Goal: Navigation & Orientation: Locate item on page

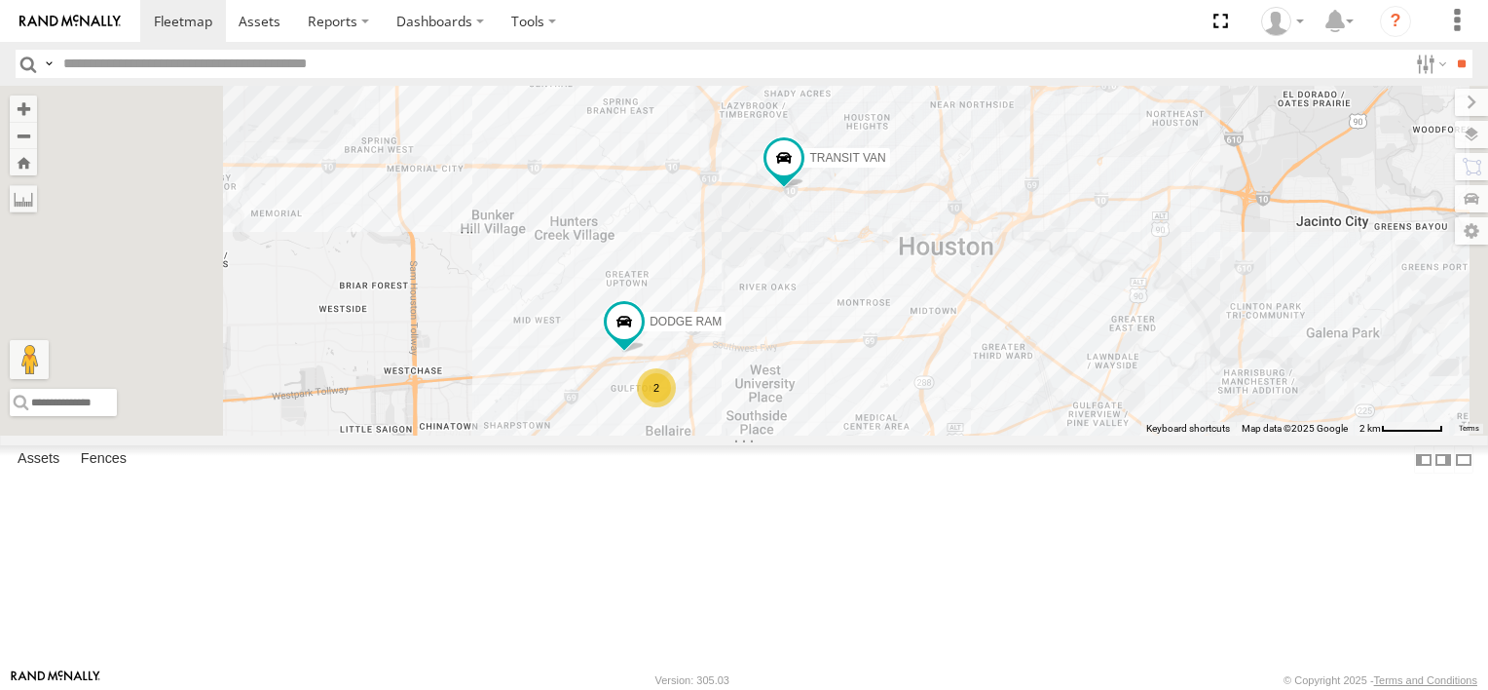
click at [676, 407] on div "2" at bounding box center [656, 387] width 39 height 39
click at [898, 435] on div "2 TRANSIT VAN DODGE RAM" at bounding box center [744, 261] width 1488 height 350
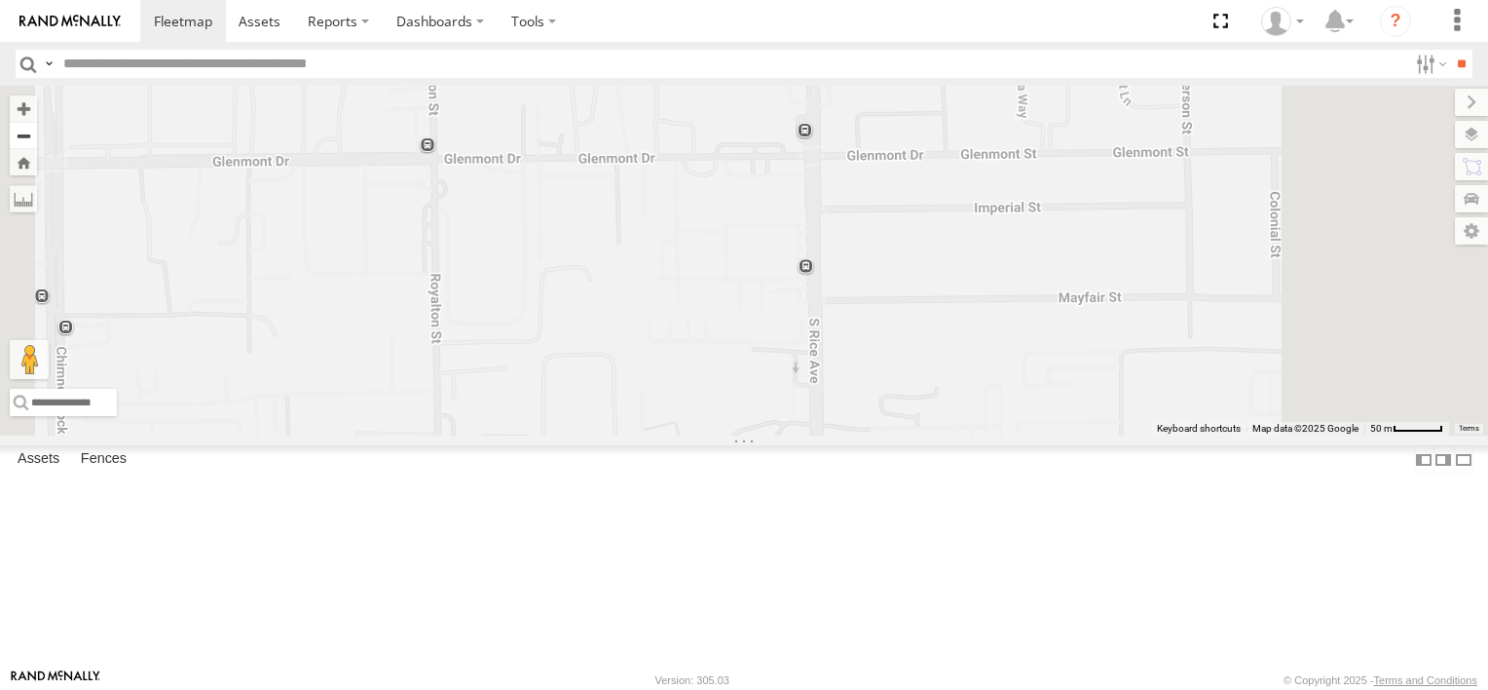
click at [37, 132] on button "Zoom out" at bounding box center [23, 135] width 27 height 27
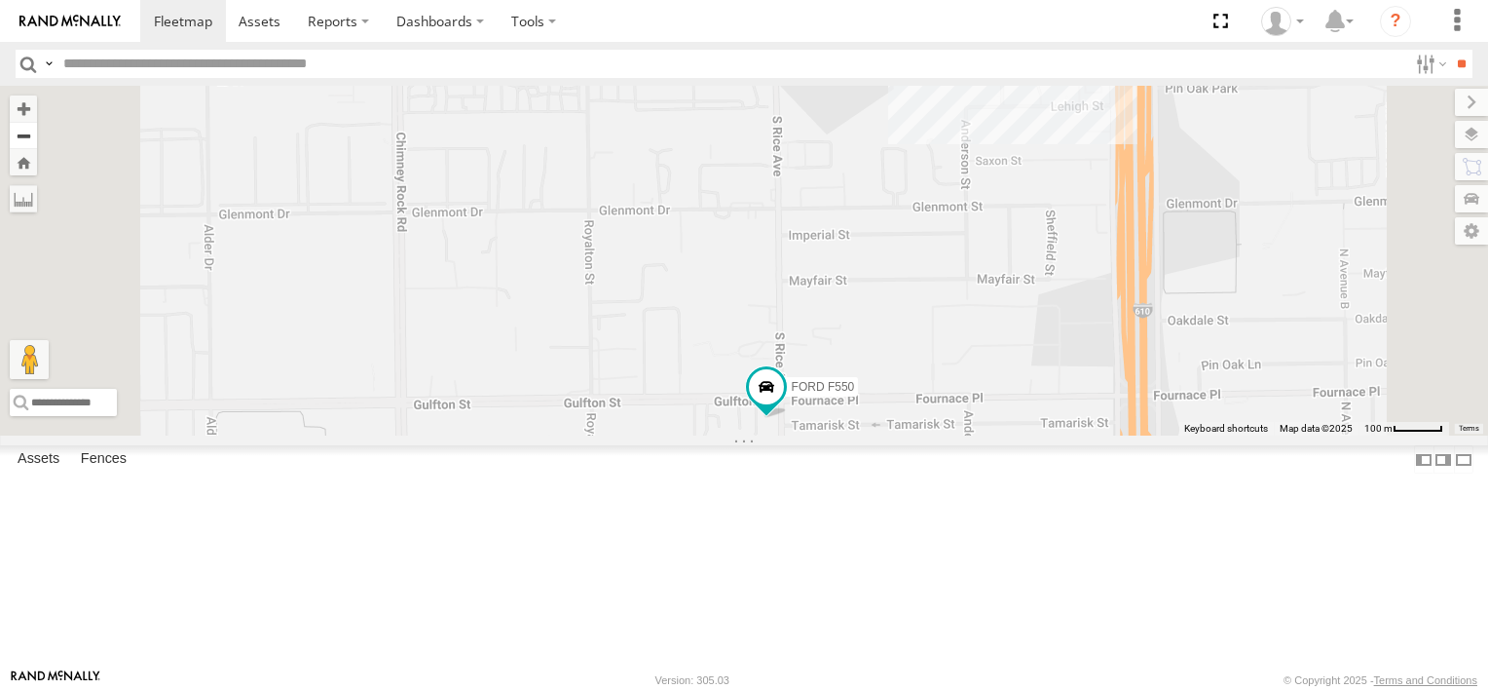
click at [37, 132] on button "Zoom out" at bounding box center [23, 135] width 27 height 27
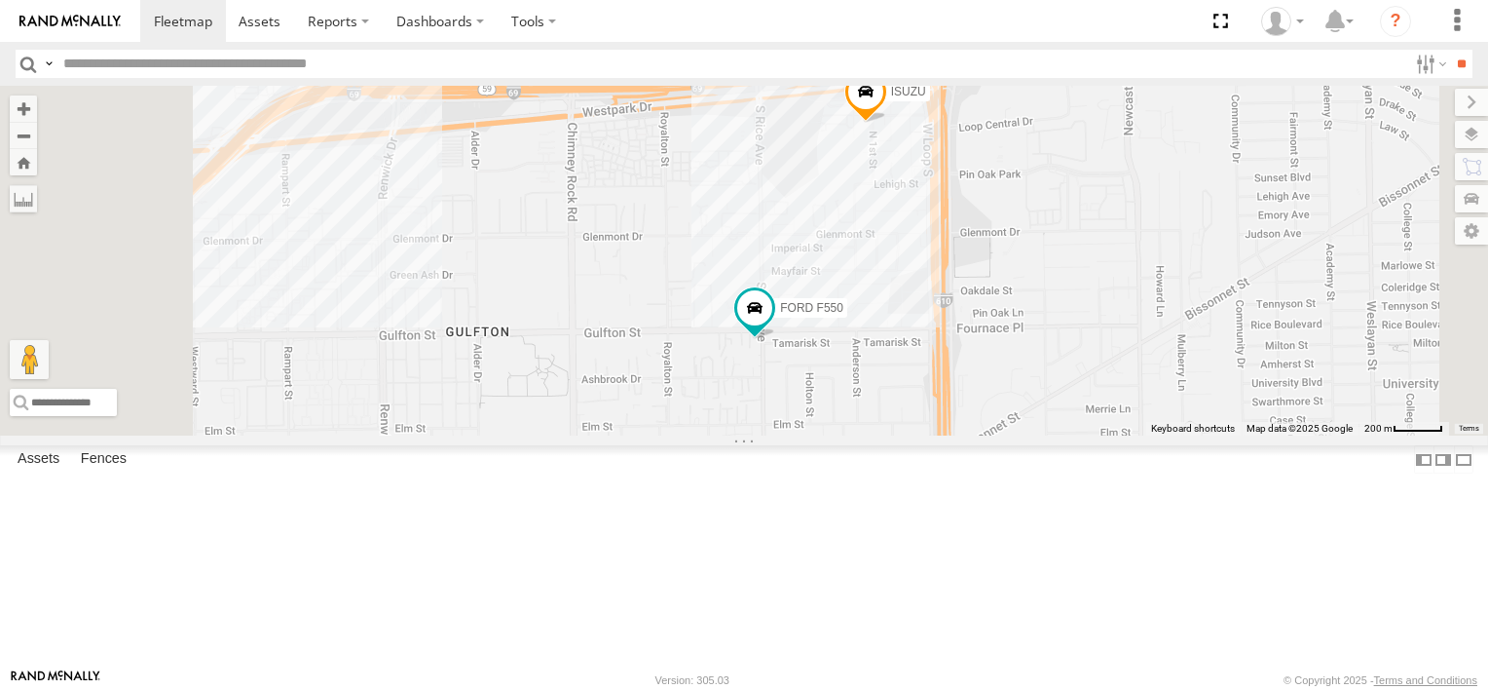
click at [926, 98] on span "ISUZU" at bounding box center [908, 92] width 35 height 14
click at [998, 108] on div at bounding box center [866, 93] width 265 height 29
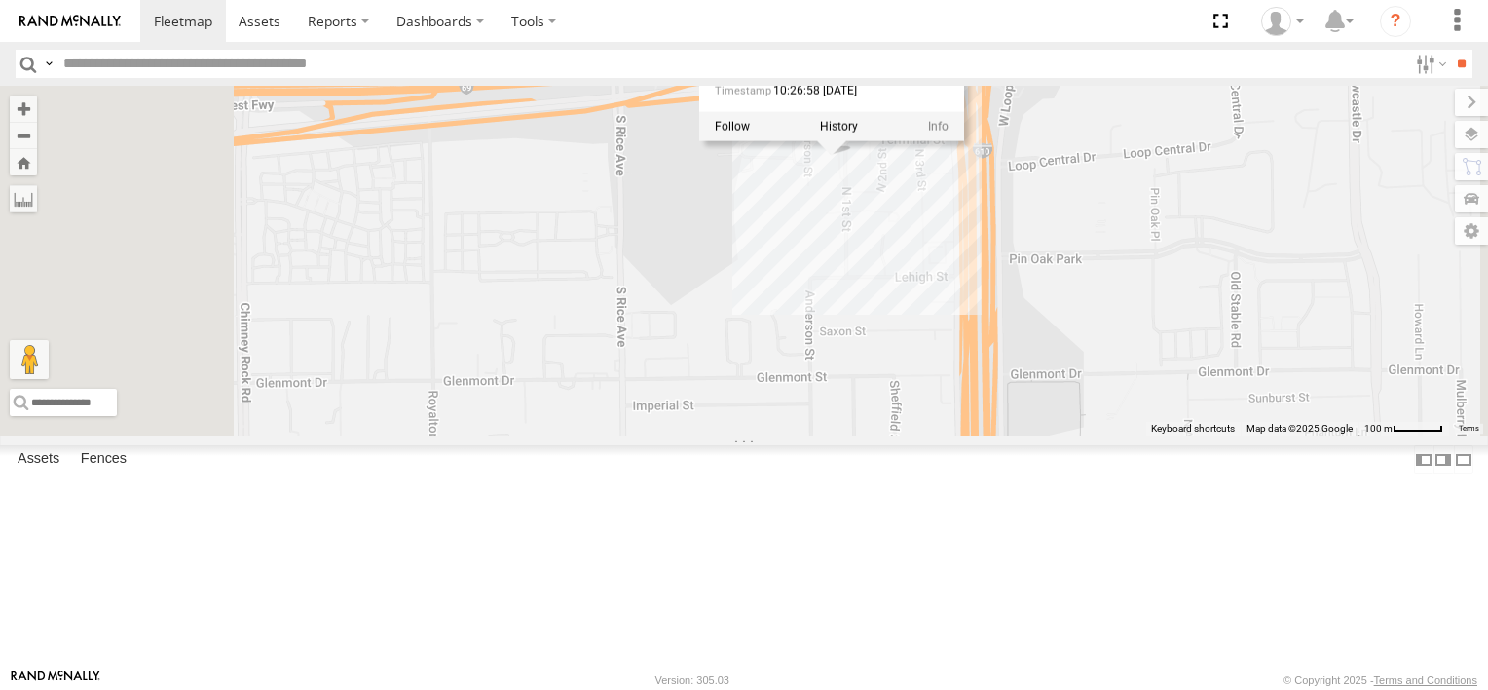
click at [1128, 312] on div "TRANSIT VAN DODGE RAM FORD F550 ISUZU ISUZU 29.7245 , -95.46352 0 10:26:58 08/1…" at bounding box center [744, 261] width 1488 height 350
click at [1042, 330] on div "TRANSIT VAN DODGE RAM FORD F550 ISUZU" at bounding box center [744, 261] width 1488 height 350
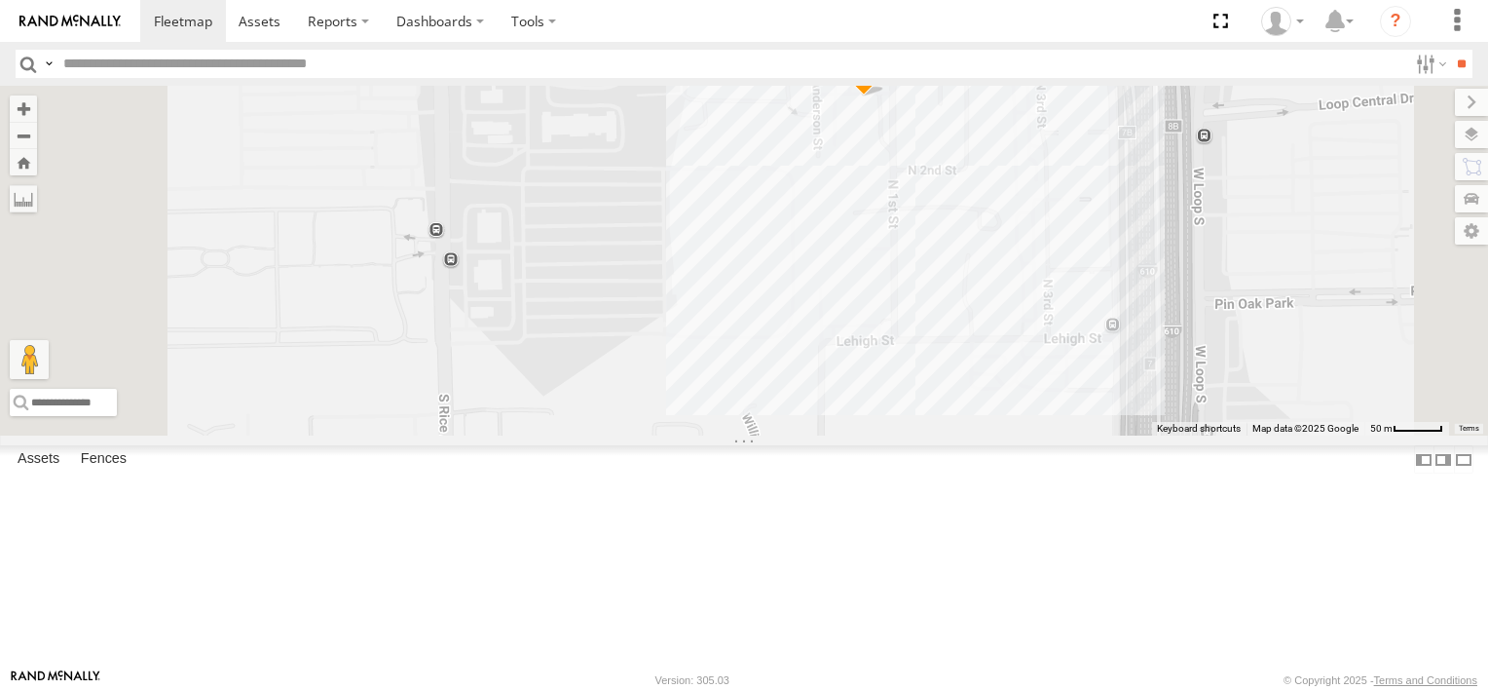
click at [1042, 330] on div "TRANSIT VAN DODGE RAM FORD F550 ISUZU" at bounding box center [744, 261] width 1488 height 350
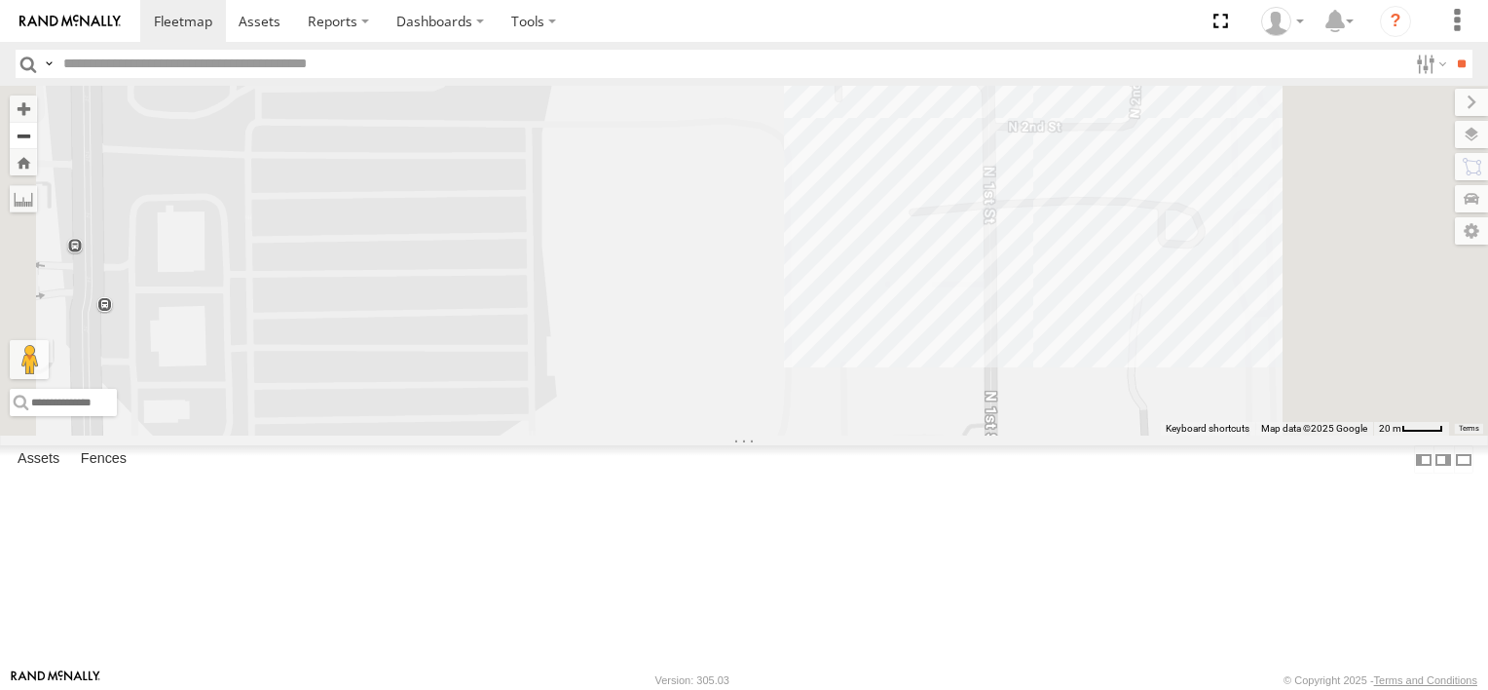
click at [37, 133] on button "Zoom out" at bounding box center [23, 135] width 27 height 27
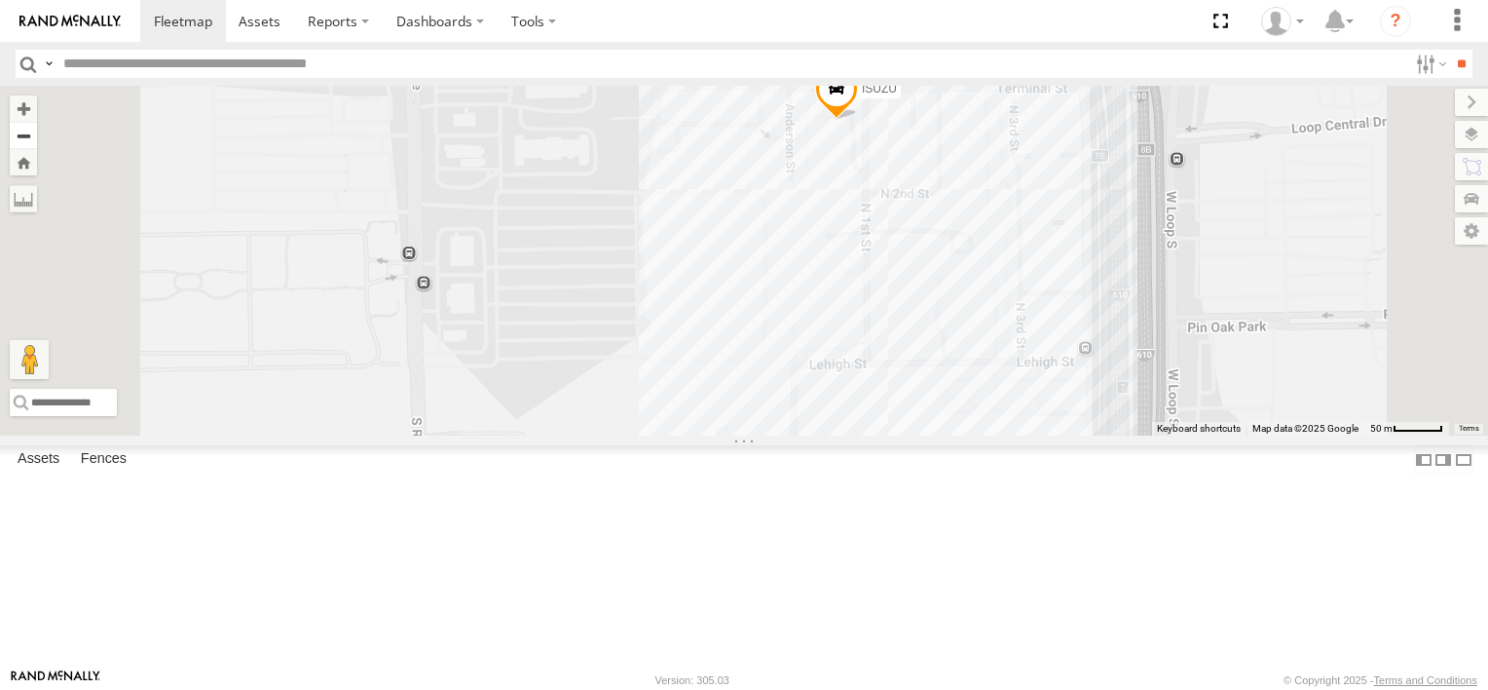
click at [37, 133] on button "Zoom out" at bounding box center [23, 135] width 27 height 27
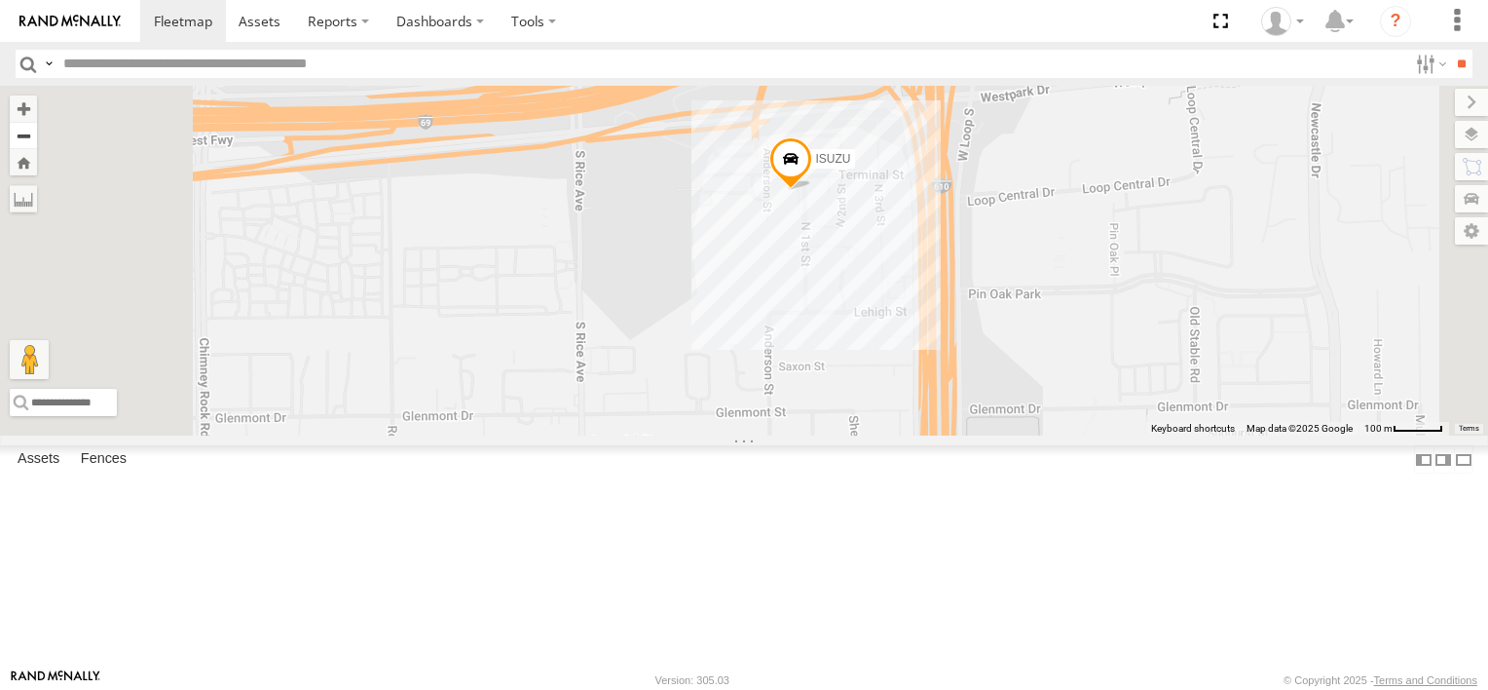
click at [37, 133] on button "Zoom out" at bounding box center [23, 135] width 27 height 27
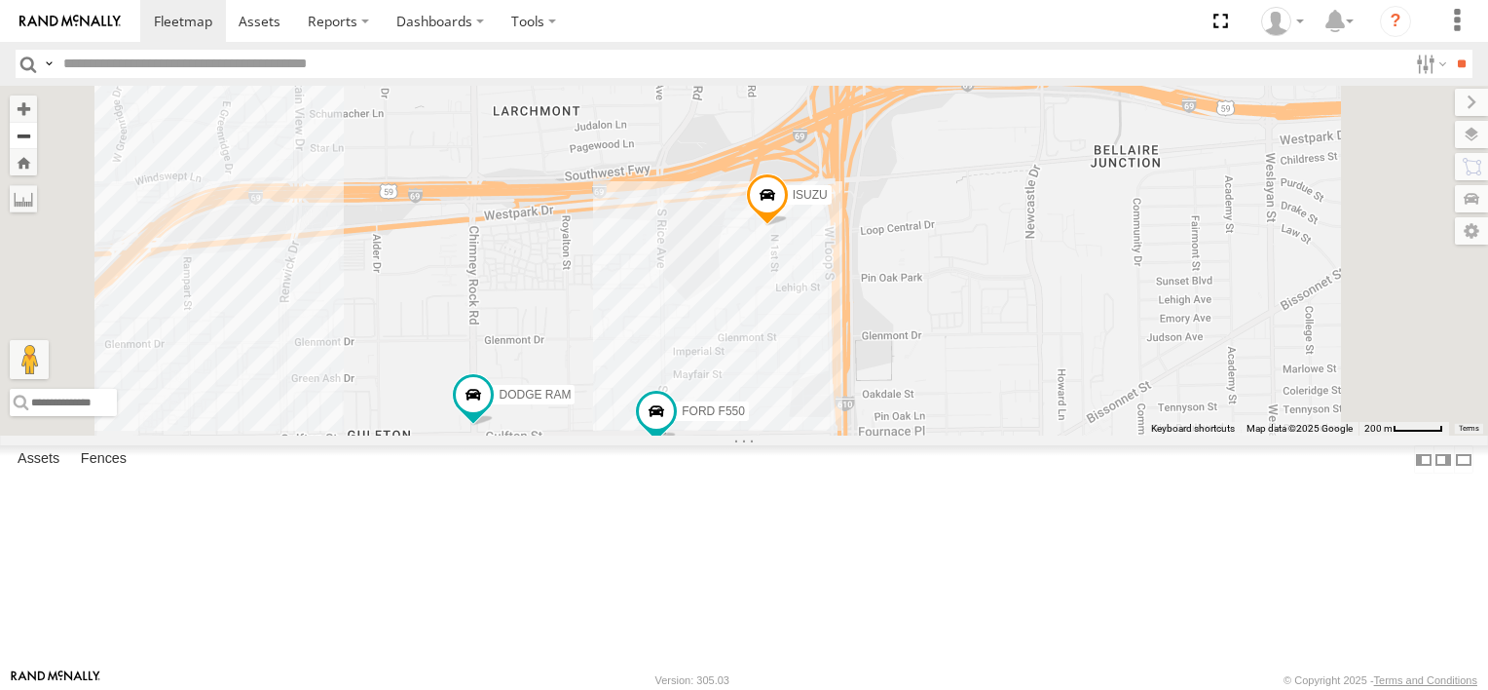
click at [37, 133] on button "Zoom out" at bounding box center [23, 135] width 27 height 27
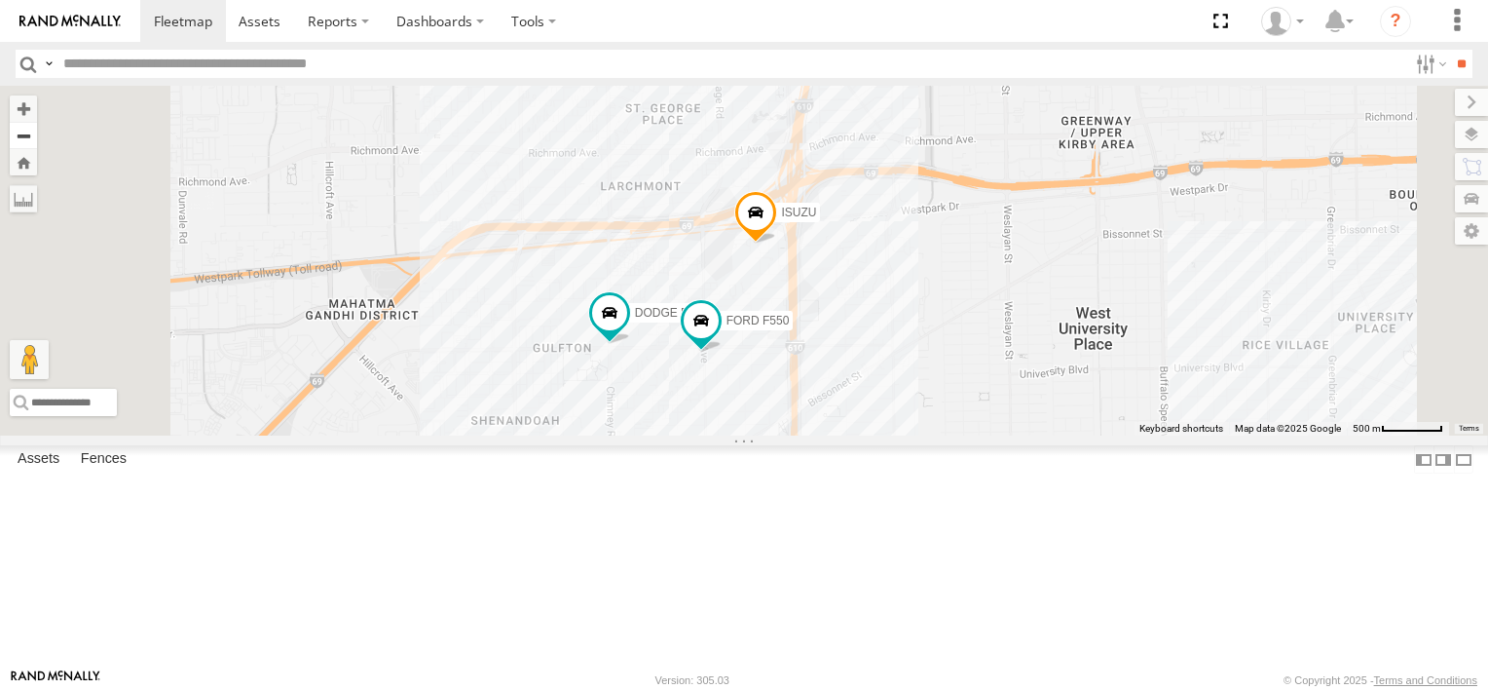
click at [37, 133] on button "Zoom out" at bounding box center [23, 135] width 27 height 27
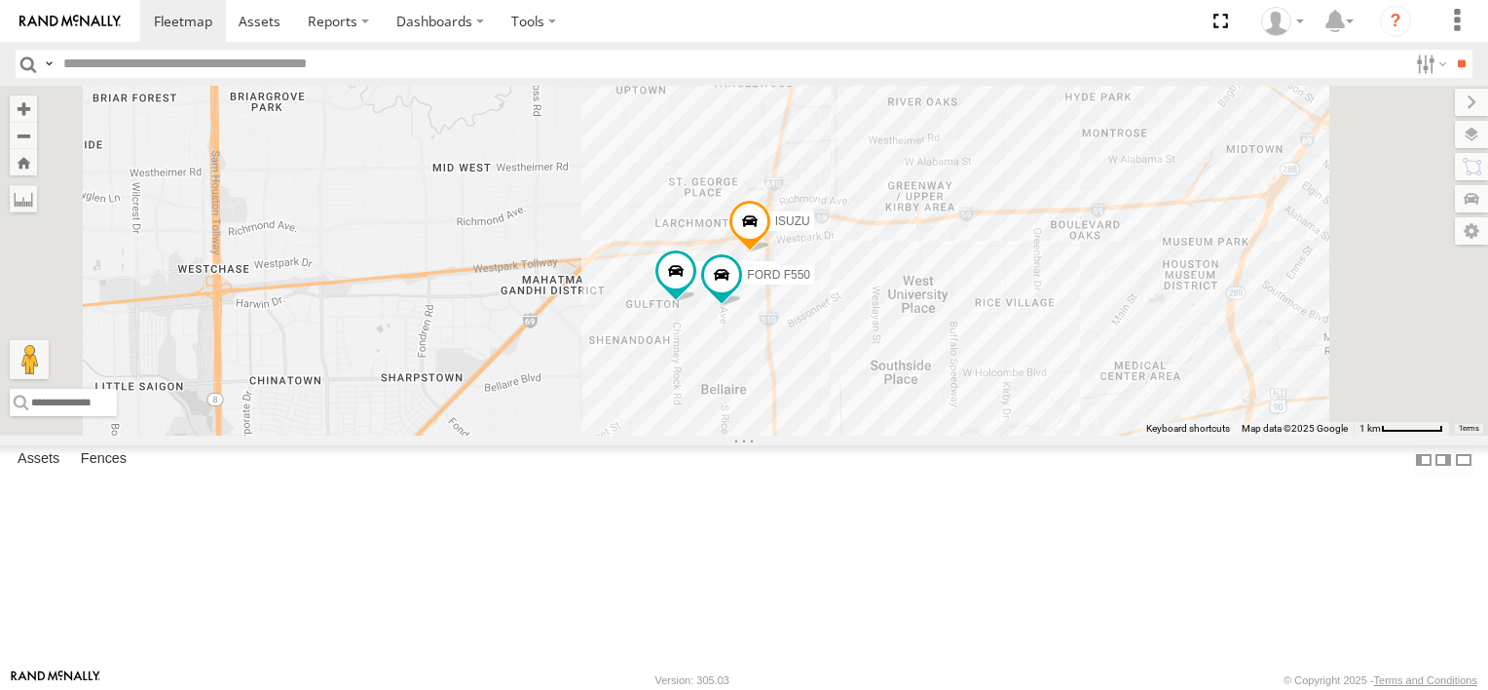
click at [0, 0] on div "TRANSIT VAN" at bounding box center [0, 0] width 0 height 0
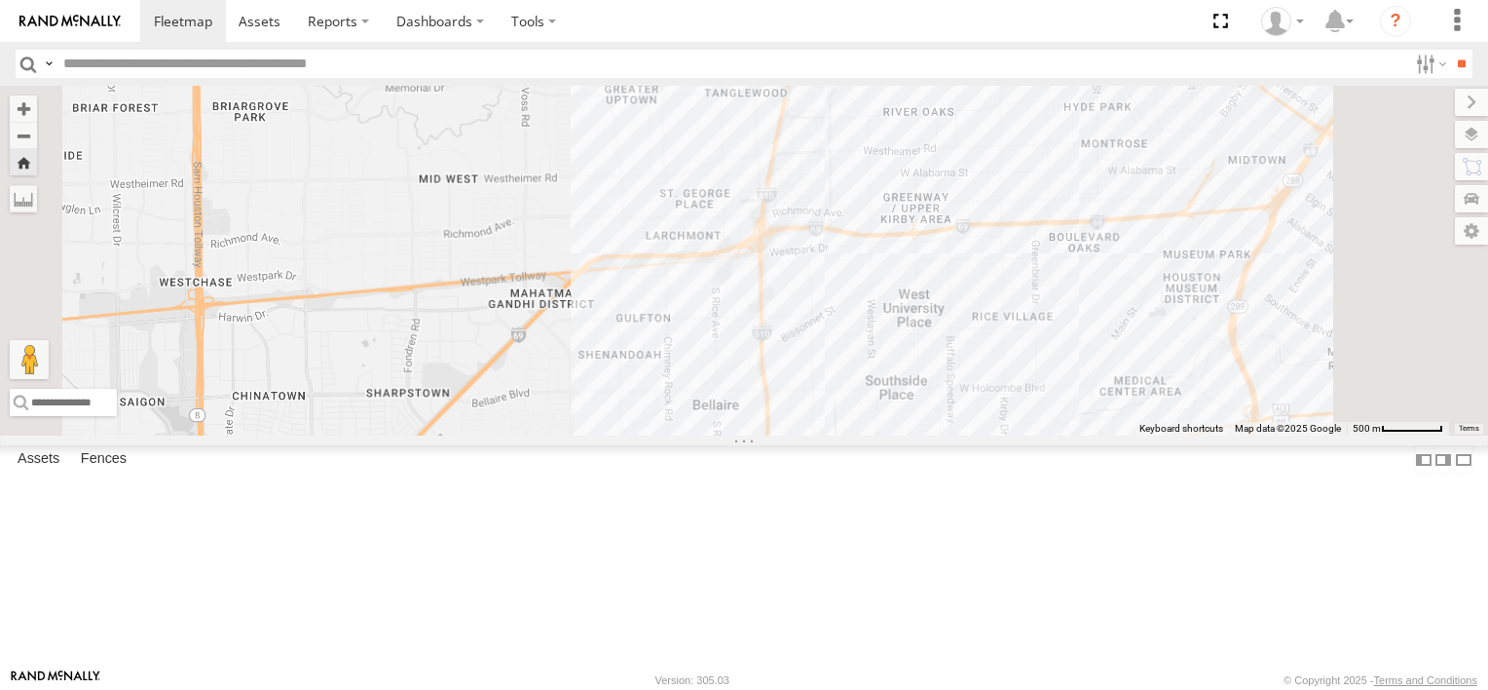
click at [0, 0] on div "TRANSIT VAN" at bounding box center [0, 0] width 0 height 0
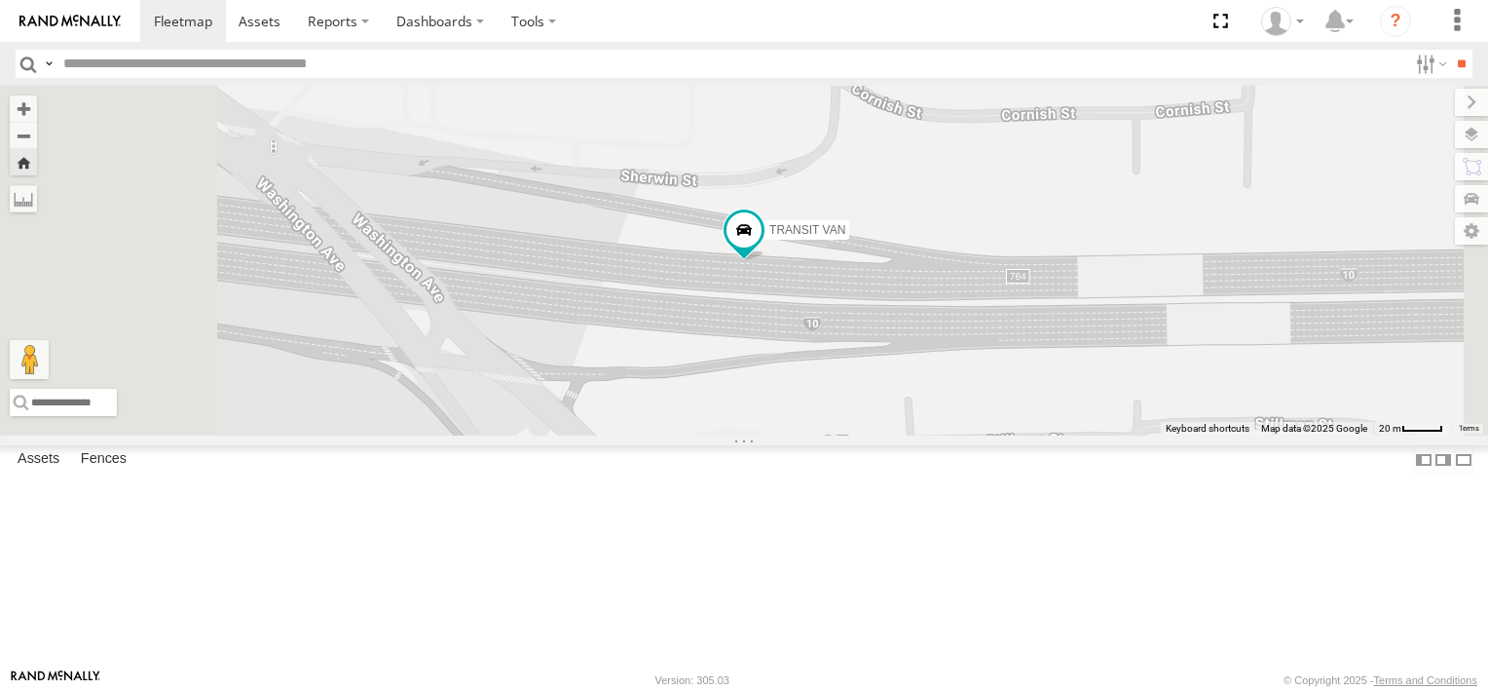
click at [1042, 360] on div "TRANSIT VAN" at bounding box center [744, 261] width 1488 height 350
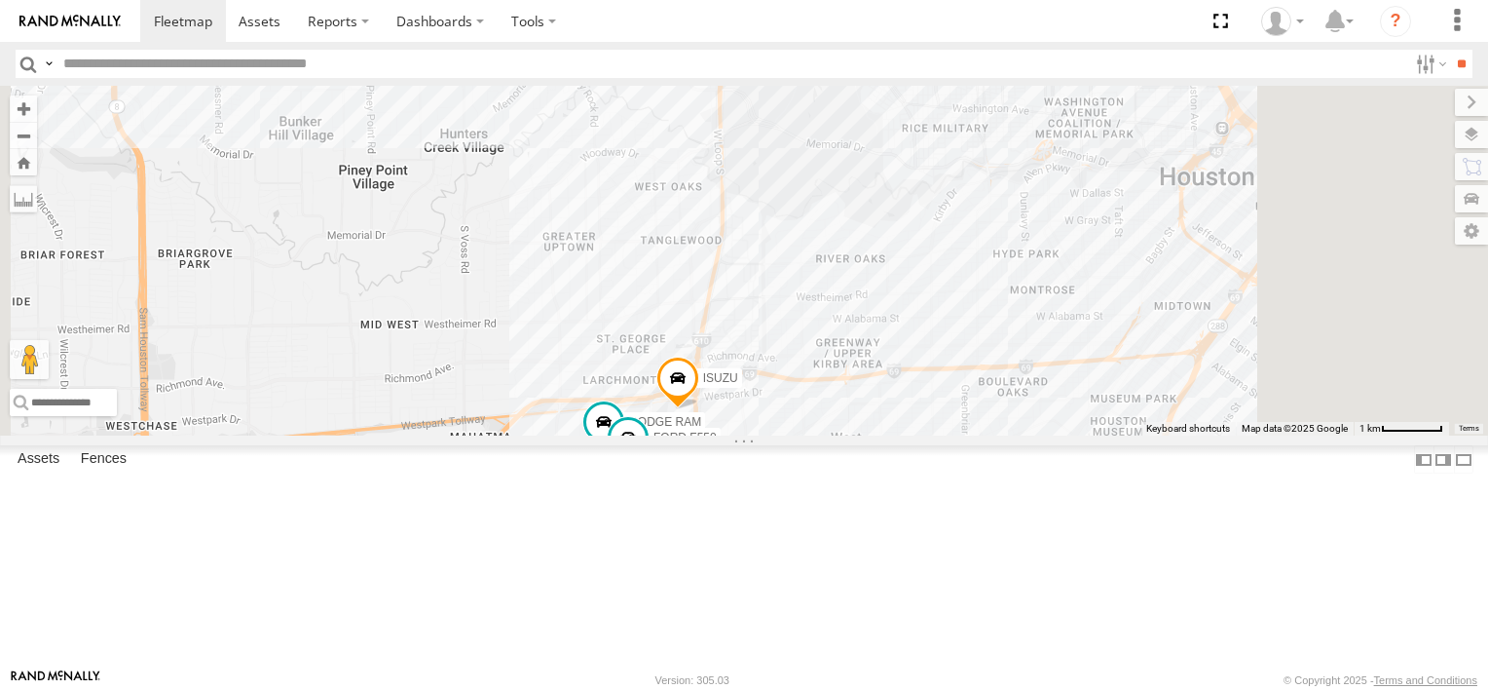
click at [76, 23] on img at bounding box center [69, 22] width 101 height 14
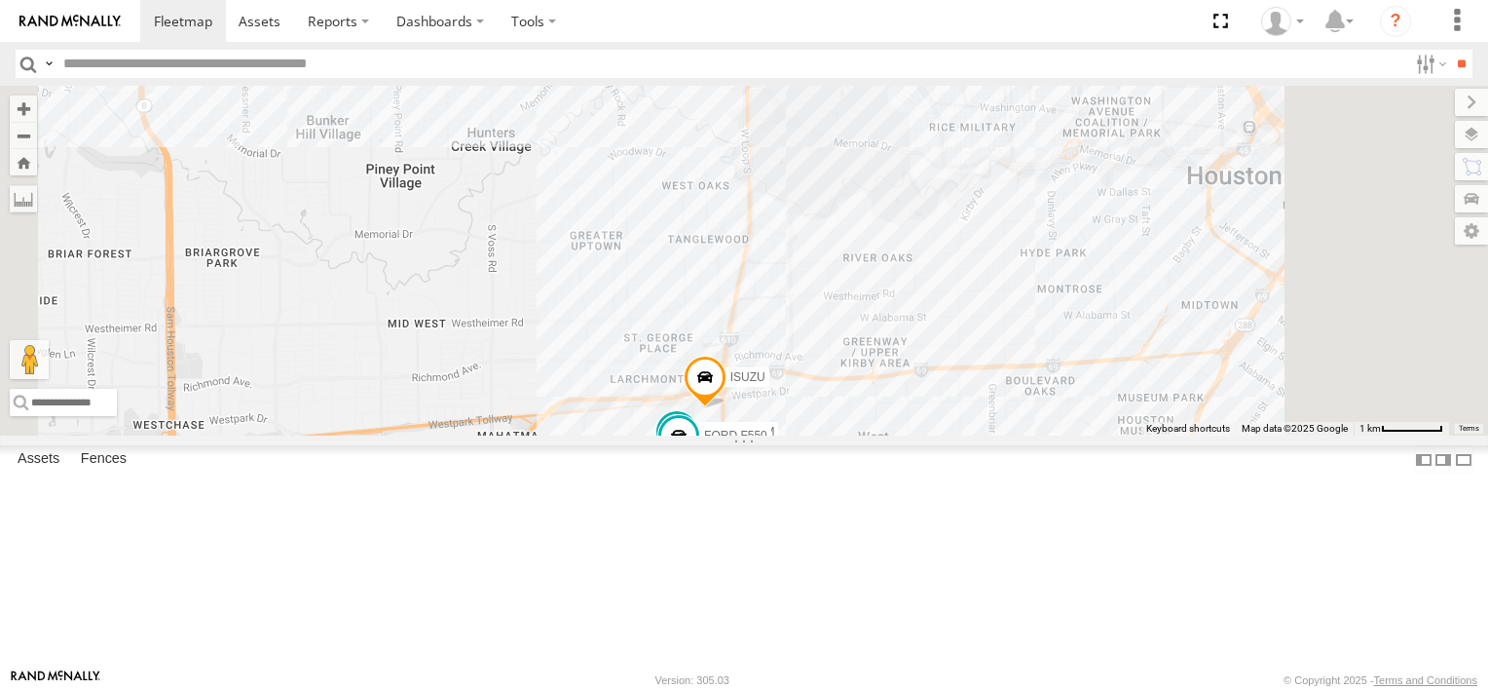
click at [990, 435] on div "FORD F550 ISUZU TRANSIT VAN DODGE RAM" at bounding box center [744, 261] width 1488 height 350
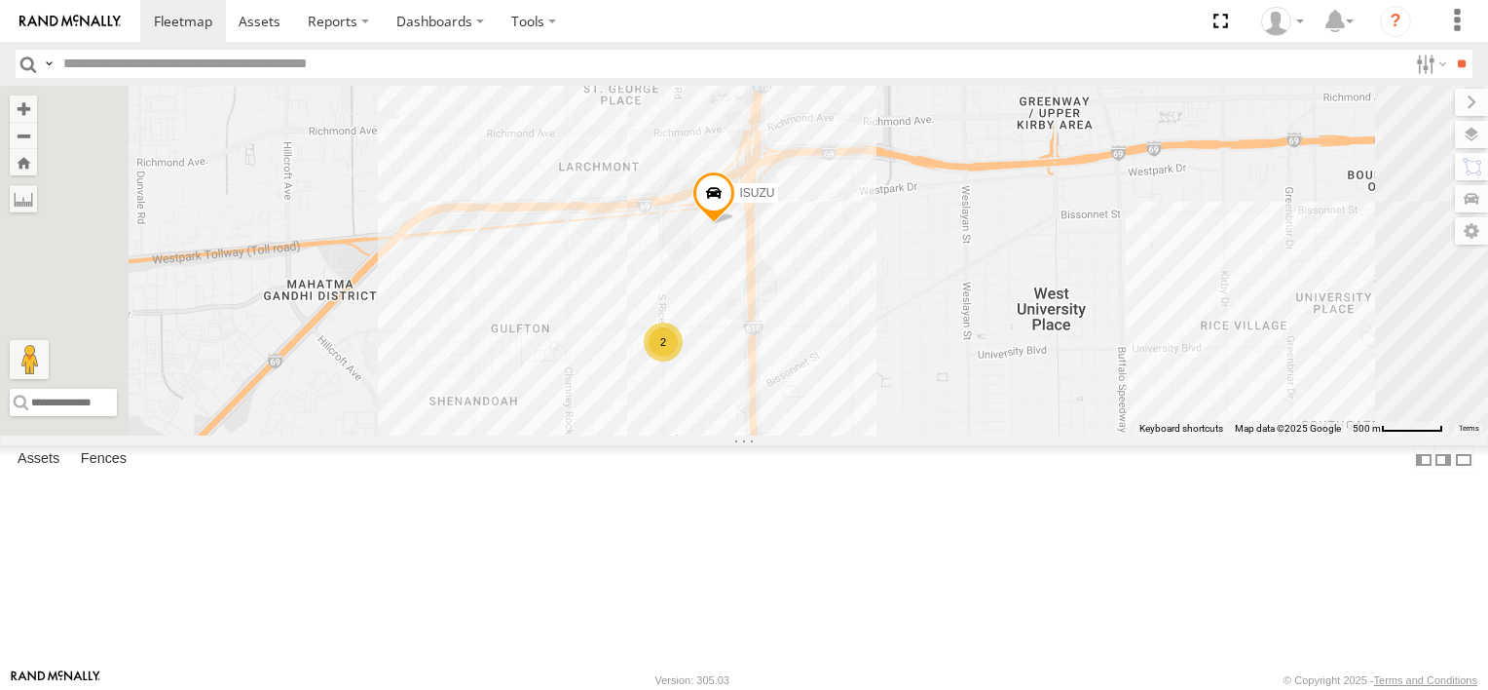
drag, startPoint x: 990, startPoint y: 528, endPoint x: 1041, endPoint y: 343, distance: 192.1
click at [1041, 343] on div "ISUZU TRANSIT VAN 2" at bounding box center [744, 261] width 1488 height 350
click at [940, 419] on div "ISUZU TRANSIT VAN 2" at bounding box center [744, 261] width 1488 height 350
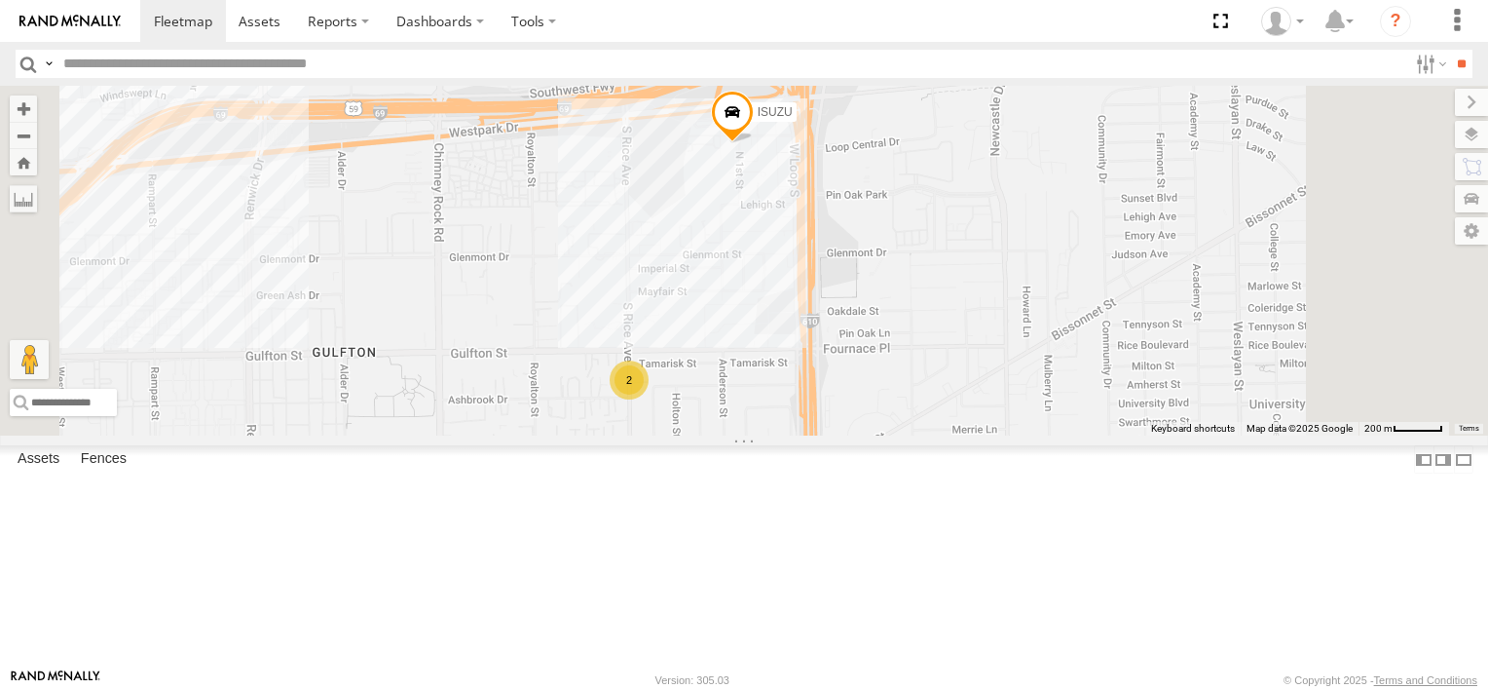
click at [60, 21] on img at bounding box center [69, 22] width 101 height 14
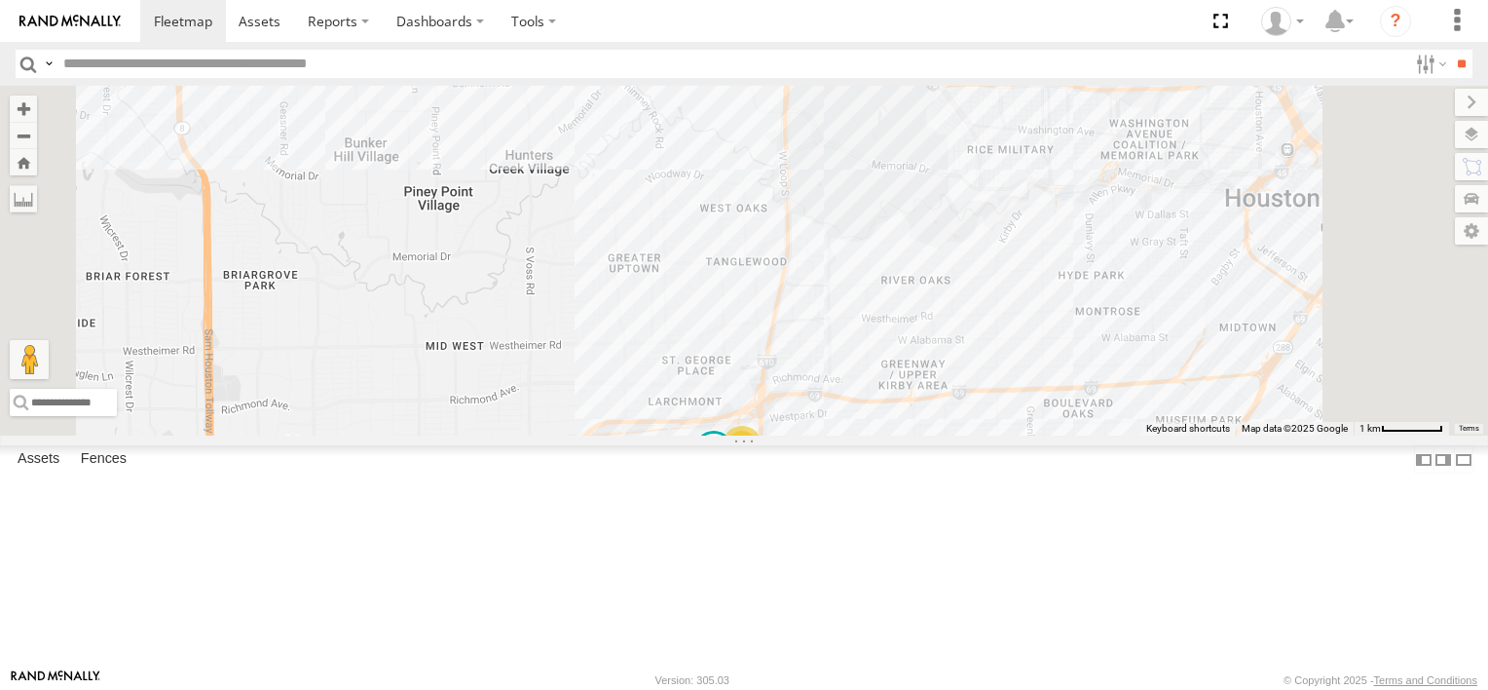
click at [762, 465] on div "2" at bounding box center [742, 445] width 39 height 39
click at [990, 435] on div "2 TRANSIT VAN DODGE RAM" at bounding box center [744, 261] width 1488 height 350
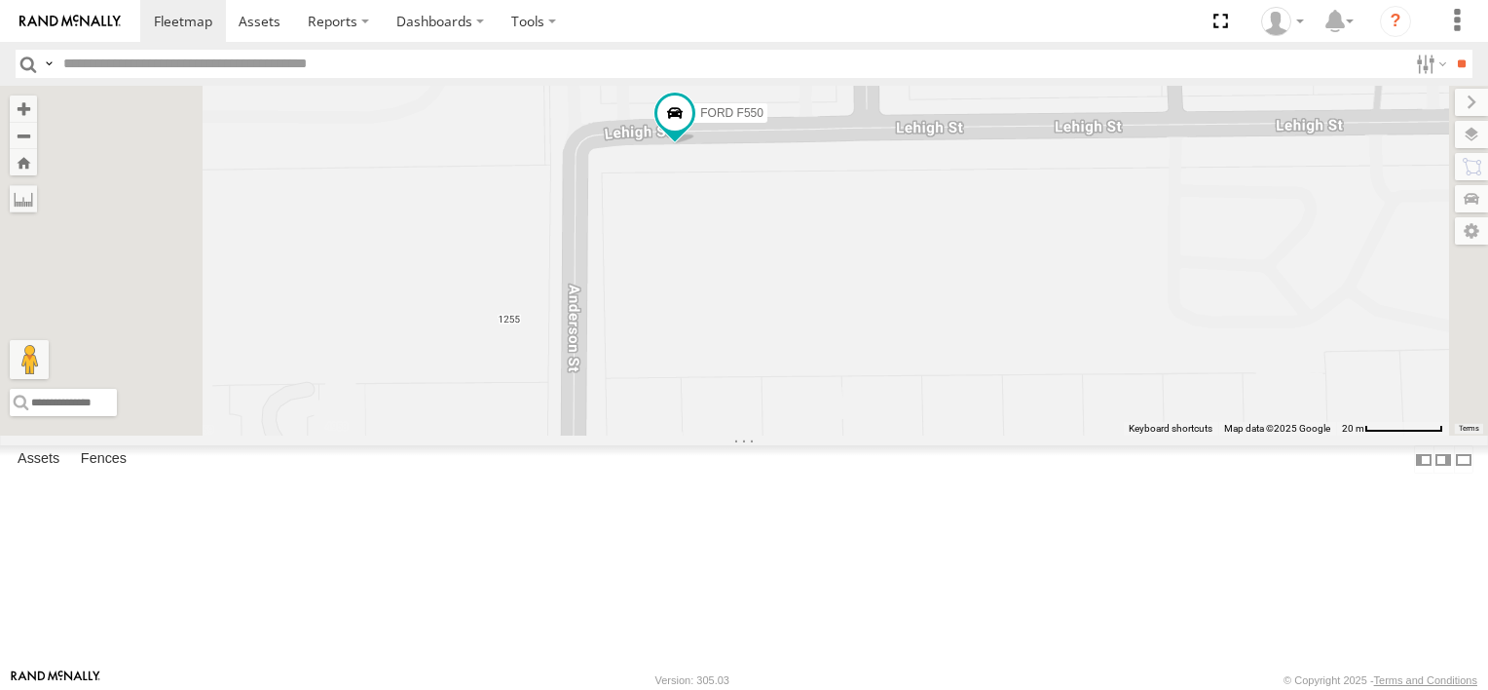
drag, startPoint x: 1040, startPoint y: 381, endPoint x: 1003, endPoint y: -50, distance: 432.2
click at [1003, 0] on html at bounding box center [744, 345] width 1488 height 690
click at [1048, 231] on div "TRANSIT VAN DODGE RAM FORD F550 ISUZU" at bounding box center [744, 261] width 1488 height 350
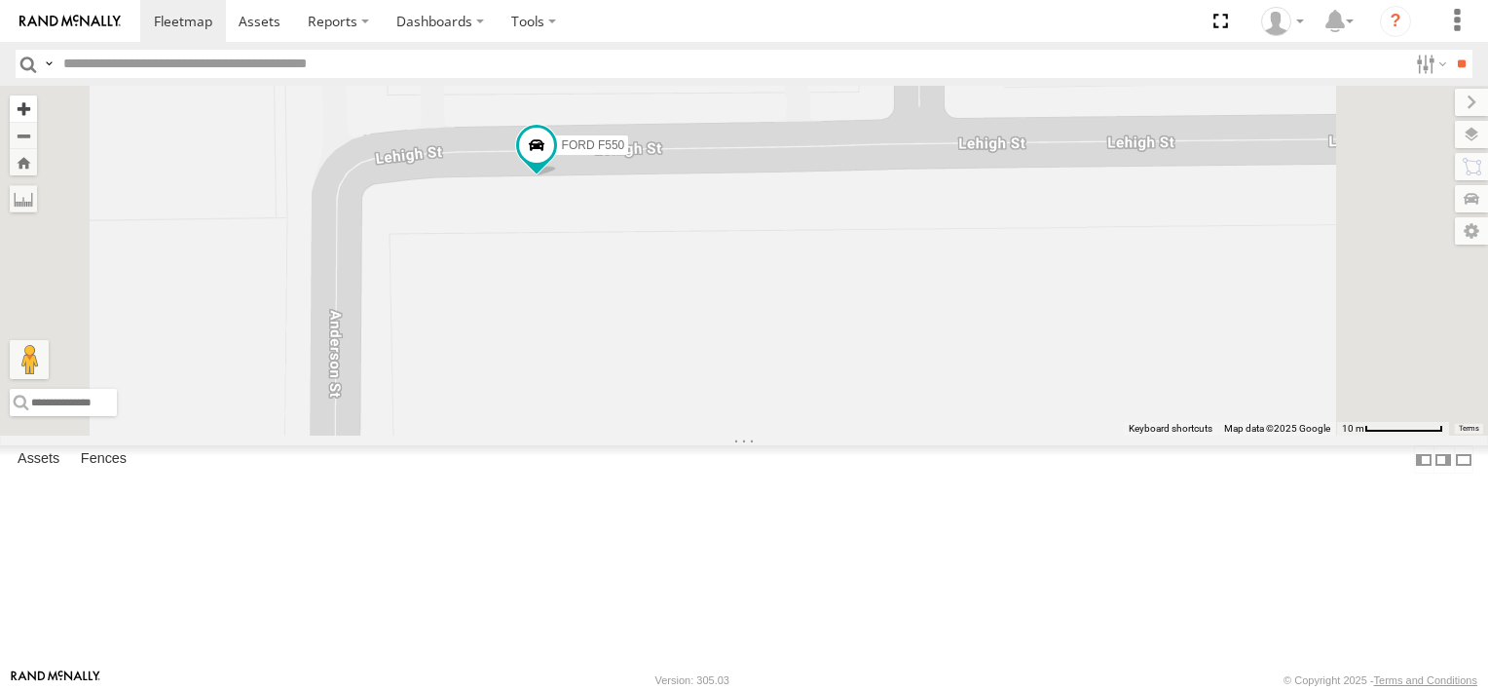
click at [37, 107] on button "Zoom in" at bounding box center [23, 108] width 27 height 26
click at [37, 102] on button "Zoom in" at bounding box center [23, 108] width 27 height 26
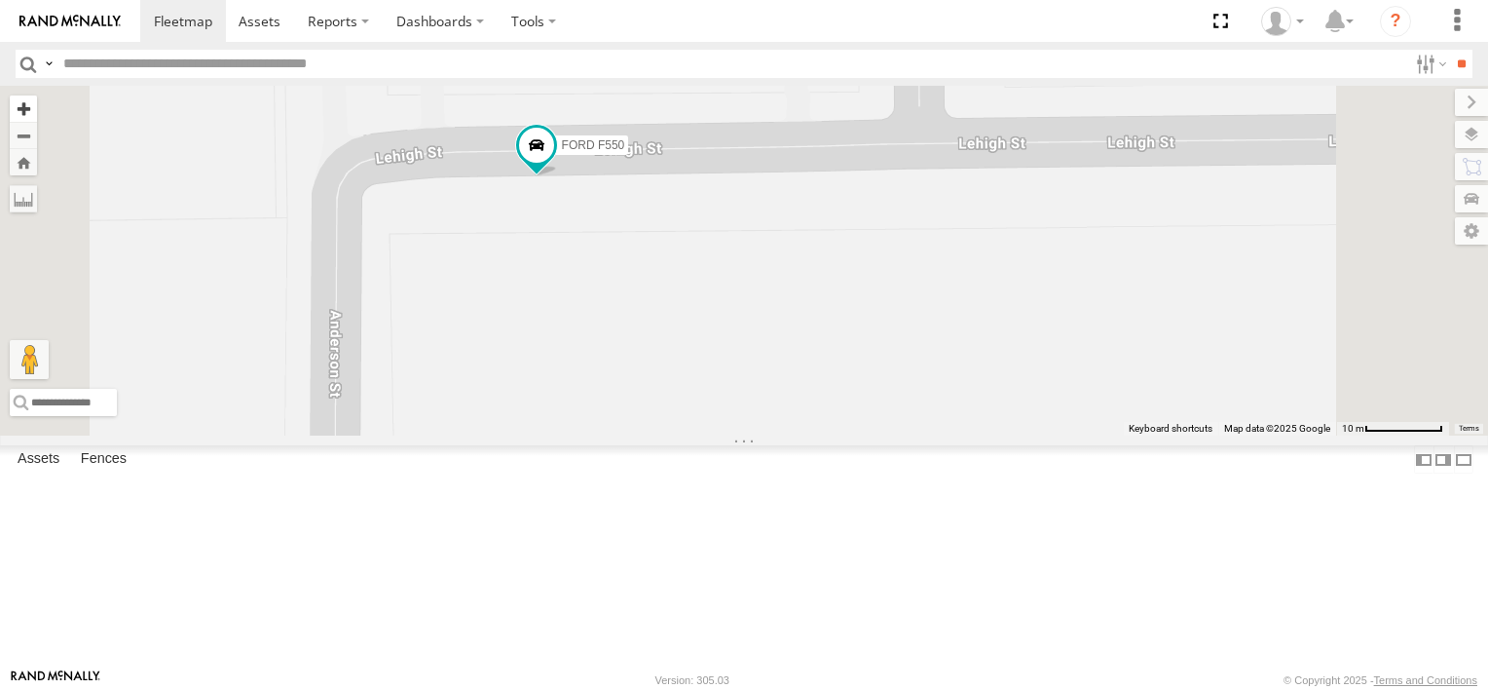
click at [37, 102] on button "Zoom in" at bounding box center [23, 108] width 27 height 26
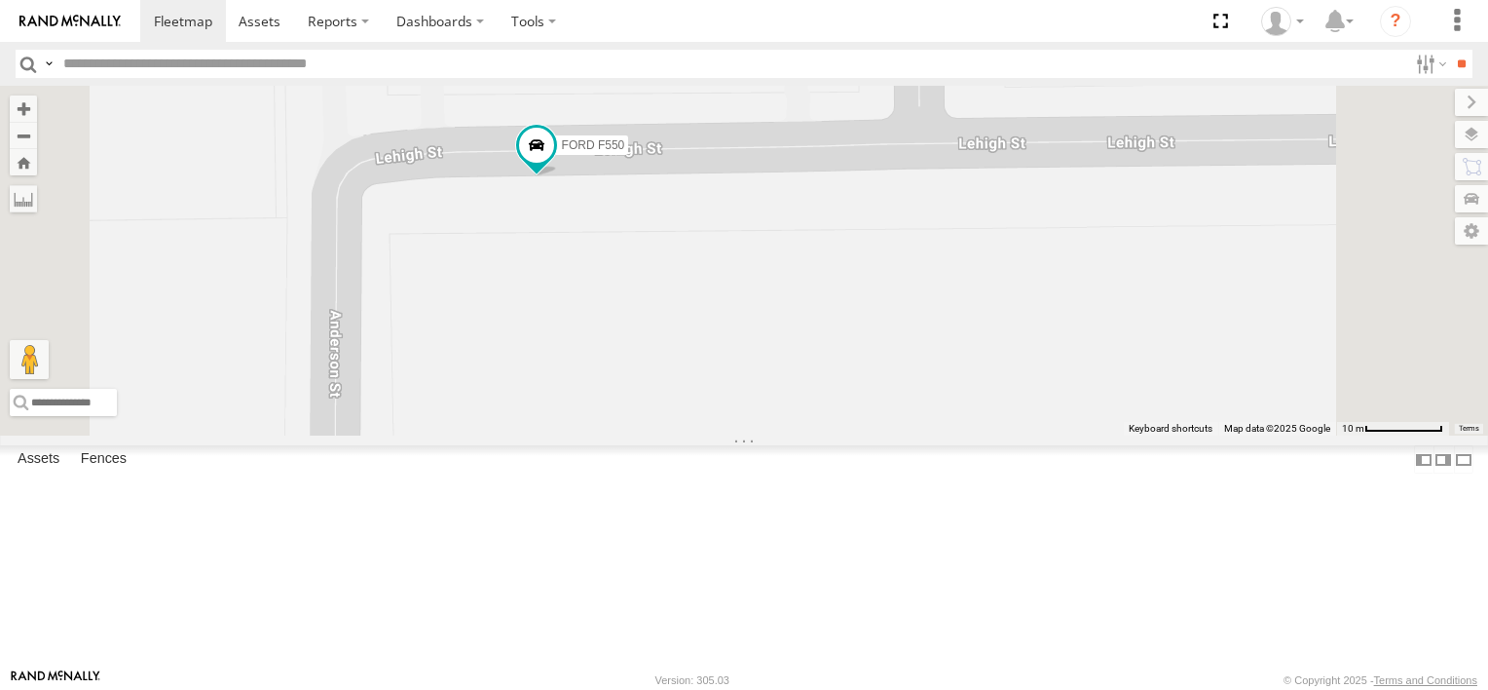
drag, startPoint x: 508, startPoint y: 102, endPoint x: 647, endPoint y: 191, distance: 165.1
click at [647, 191] on div "TRANSIT VAN DODGE RAM FORD F550 ISUZU Keyboard shortcuts Map Data Map data ©202…" at bounding box center [744, 261] width 1488 height 350
click at [81, 13] on link at bounding box center [70, 21] width 140 height 42
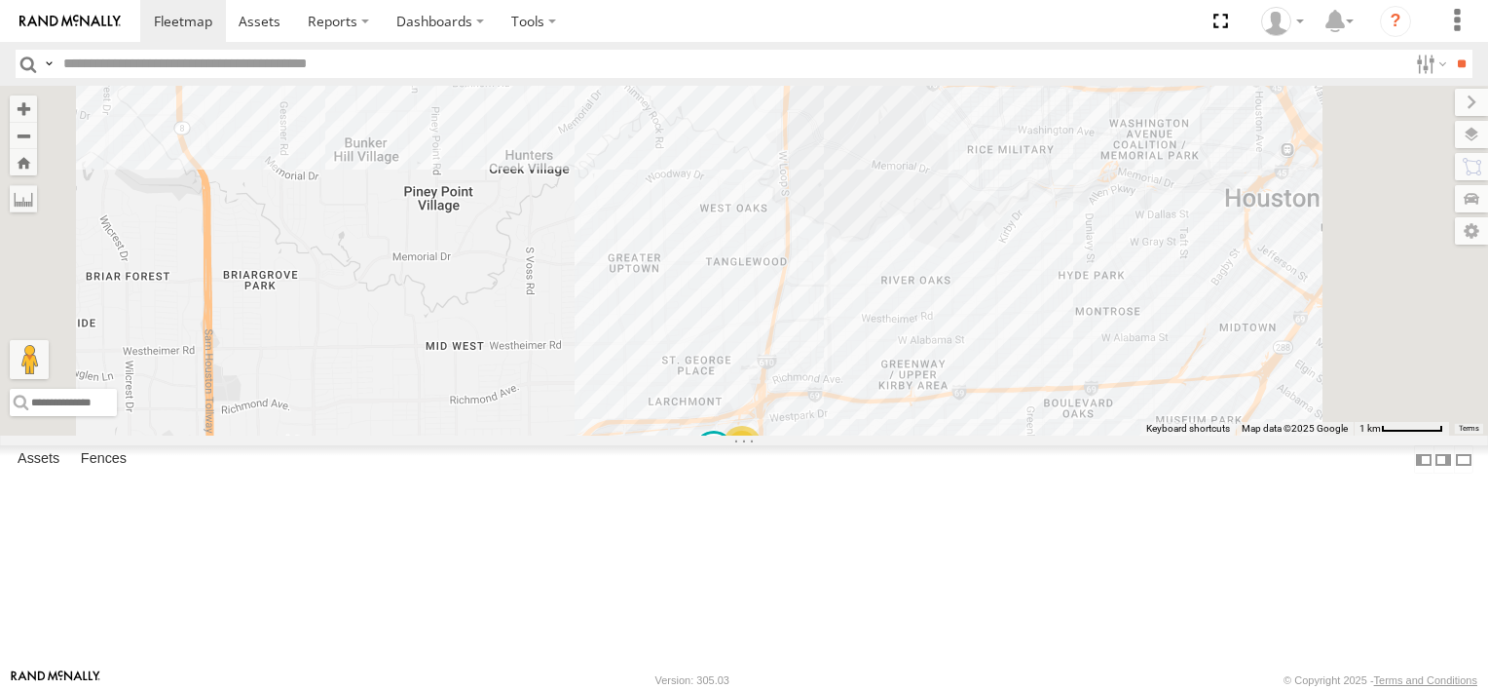
click at [995, 435] on div "2 TRANSIT VAN DODGE RAM" at bounding box center [744, 261] width 1488 height 350
